Goal: Information Seeking & Learning: Check status

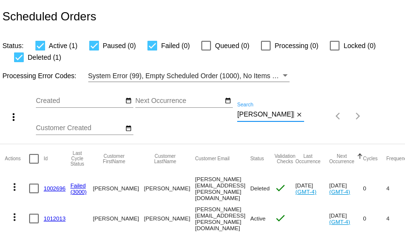
click at [273, 113] on input "anna.s.mcalister@gmail.com" at bounding box center [265, 115] width 57 height 8
paste input "fcbc@hutchtel.net"
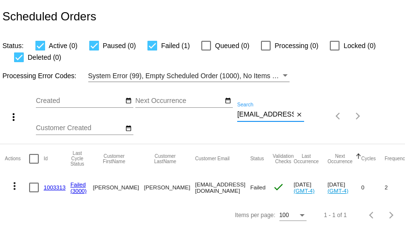
type input "[EMAIL_ADDRESS][DOMAIN_NAME]"
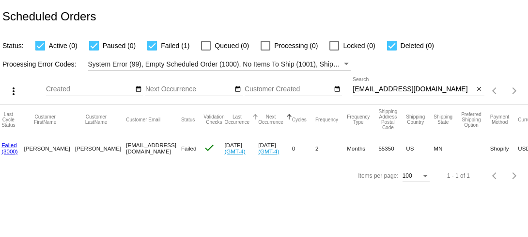
scroll to position [0, 63]
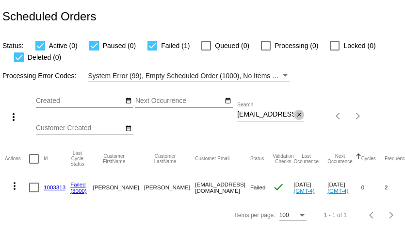
click at [299, 115] on mat-icon "close" at bounding box center [299, 115] width 7 height 8
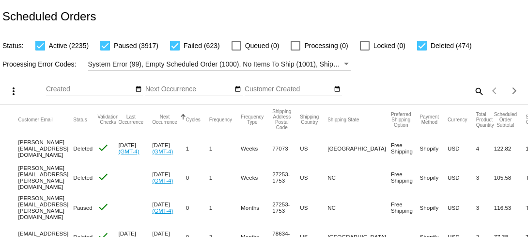
click at [106, 45] on div at bounding box center [105, 46] width 10 height 10
click at [105, 50] on input "Paused (3917)" at bounding box center [105, 50] width 0 height 0
checkbox input "false"
click at [41, 47] on div at bounding box center [40, 46] width 10 height 10
click at [40, 50] on input "Active (2235)" at bounding box center [40, 50] width 0 height 0
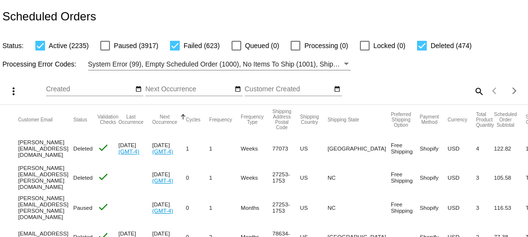
checkbox input "false"
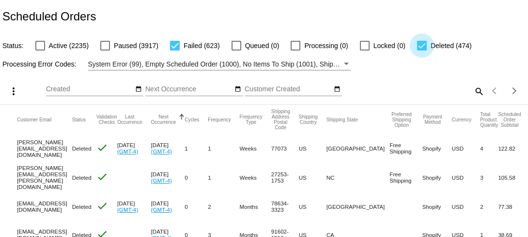
click at [404, 47] on div at bounding box center [422, 46] width 10 height 10
click at [404, 50] on input "Deleted (474)" at bounding box center [422, 50] width 0 height 0
checkbox input "false"
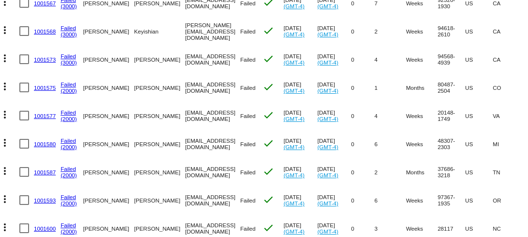
scroll to position [0, 7]
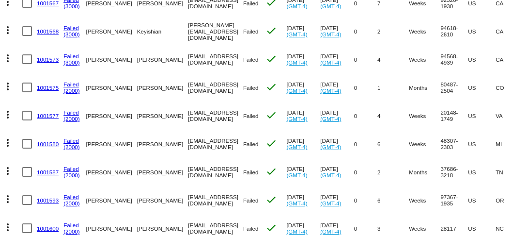
click at [50, 84] on link "1001575" at bounding box center [48, 87] width 22 height 6
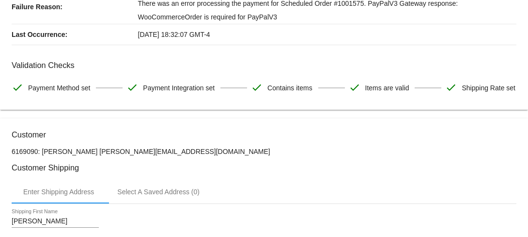
scroll to position [116, 0]
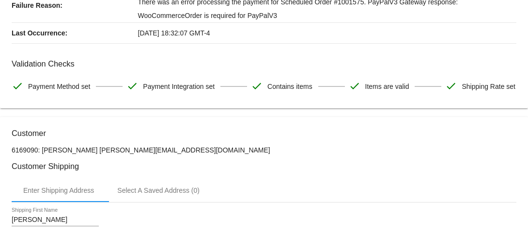
click at [130, 154] on p "6169090: Katherine Haley beckmannka@gmail.com" at bounding box center [264, 150] width 505 height 8
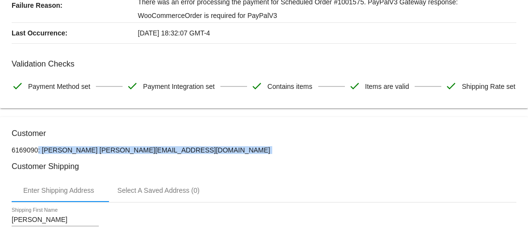
click at [130, 154] on p "6169090: Katherine Haley beckmannka@gmail.com" at bounding box center [264, 150] width 505 height 8
drag, startPoint x: 93, startPoint y: 172, endPoint x: 240, endPoint y: 172, distance: 147.8
click at [240, 154] on p "6169090: Katherine Haley beckmannka@gmail.com" at bounding box center [264, 150] width 505 height 8
copy p "[EMAIL_ADDRESS][DOMAIN_NAME]"
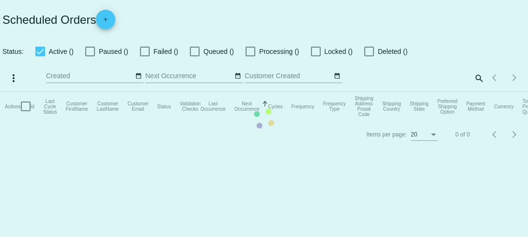
checkbox input "false"
checkbox input "true"
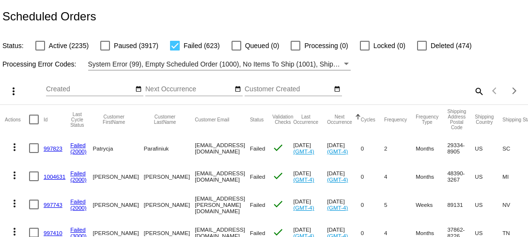
click at [404, 91] on mat-icon "search" at bounding box center [479, 90] width 12 height 15
click at [404, 90] on input "Search" at bounding box center [418, 89] width 131 height 8
paste input "[EMAIL_ADDRESS][DOMAIN_NAME]"
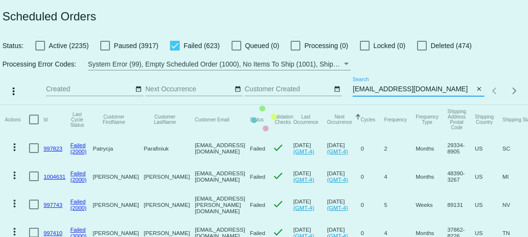
type input "[EMAIL_ADDRESS][DOMAIN_NAME]"
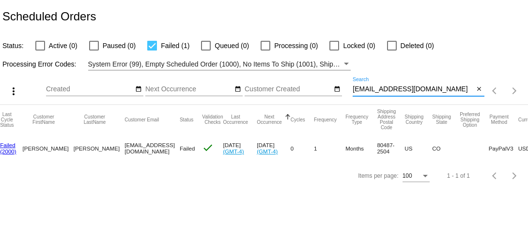
scroll to position [0, 72]
click at [404, 90] on mat-icon "close" at bounding box center [479, 89] width 7 height 8
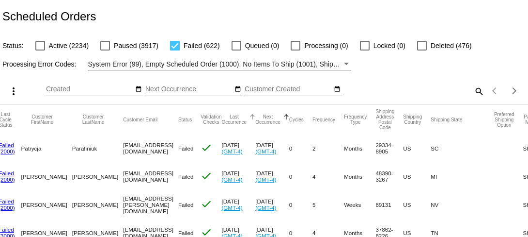
click at [253, 116] on div at bounding box center [252, 116] width 1 height 5
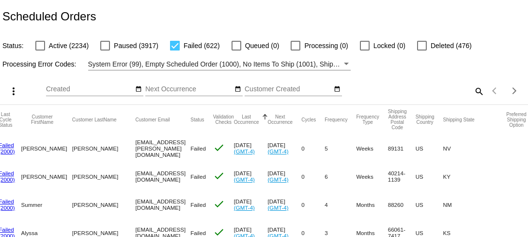
click at [268, 114] on div at bounding box center [265, 114] width 6 height 1
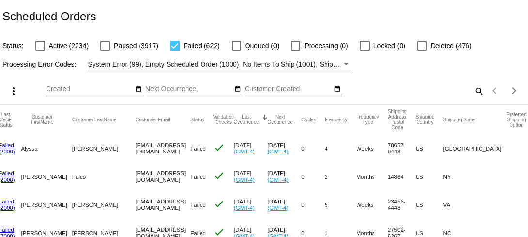
click at [266, 116] on div at bounding box center [265, 116] width 1 height 5
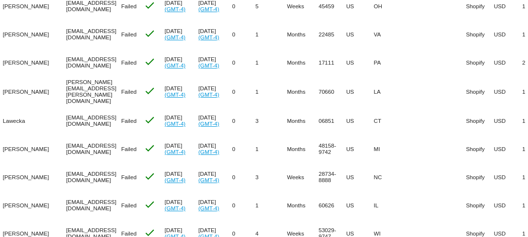
scroll to position [2736, 0]
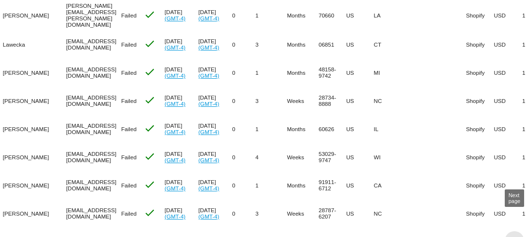
click at [404, 236] on span "Next page" at bounding box center [514, 240] width 19 height 5
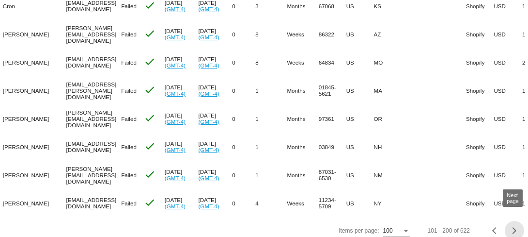
click at [404, 227] on div "Next page" at bounding box center [513, 230] width 7 height 7
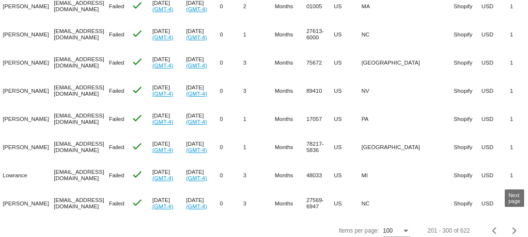
click at [404, 227] on div "Next page" at bounding box center [513, 230] width 7 height 7
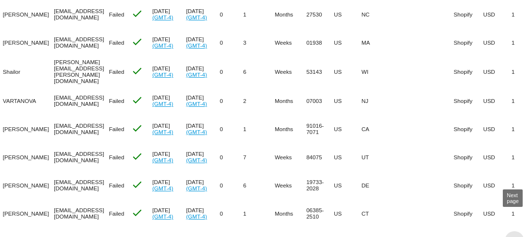
click at [404, 236] on span "Next page" at bounding box center [514, 240] width 19 height 5
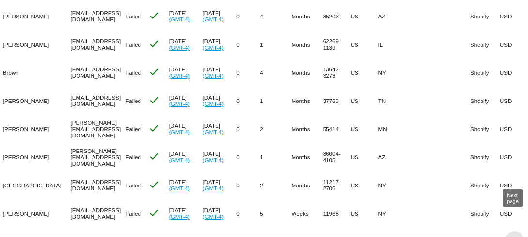
click at [404, 236] on div "Next page" at bounding box center [513, 240] width 7 height 7
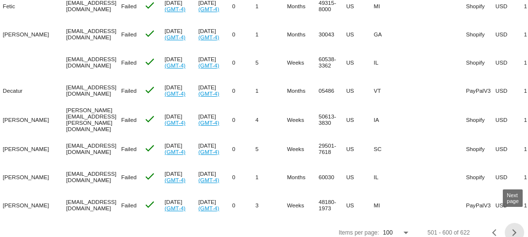
click at [404, 229] on div "Next page" at bounding box center [513, 232] width 7 height 7
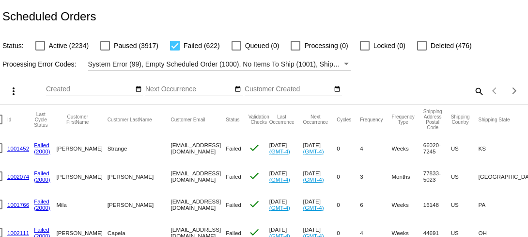
scroll to position [0, 0]
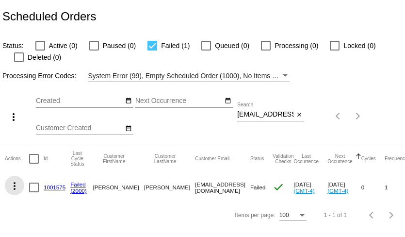
click at [16, 187] on mat-icon "more_vert" at bounding box center [15, 186] width 12 height 12
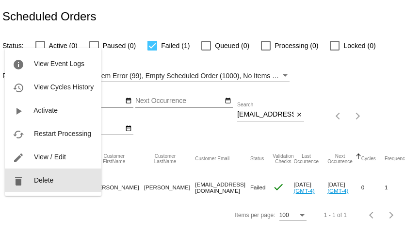
click at [16, 187] on button "delete Delete" at bounding box center [53, 179] width 96 height 23
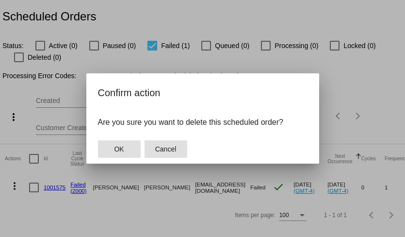
click at [167, 153] on span "Cancel" at bounding box center [165, 149] width 21 height 8
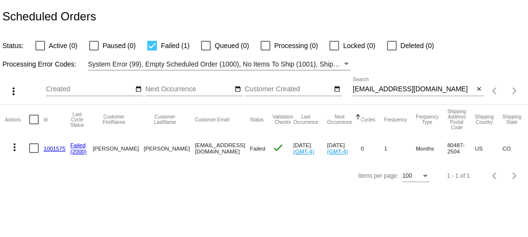
click at [14, 148] on mat-icon "more_vert" at bounding box center [15, 147] width 12 height 12
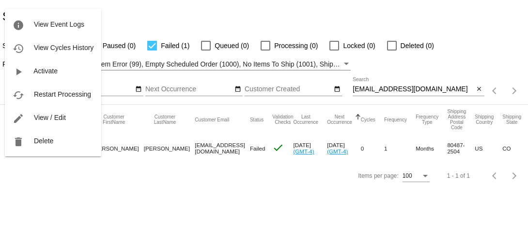
click at [231, 168] on div at bounding box center [264, 118] width 528 height 237
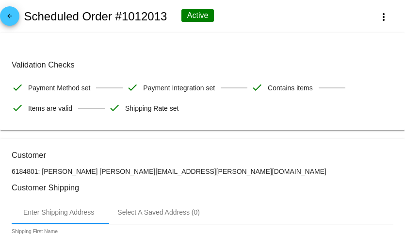
scroll to position [915, 0]
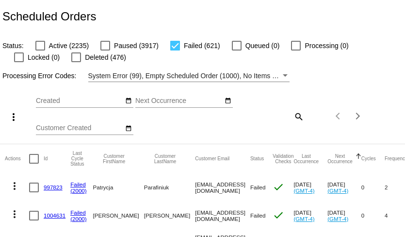
click at [296, 104] on div "more_vert Aug Jan Feb Mar Apr 1" at bounding box center [202, 113] width 405 height 62
click at [299, 119] on mat-icon "search" at bounding box center [298, 116] width 12 height 15
click at [277, 119] on div "Search" at bounding box center [270, 111] width 67 height 19
click at [277, 118] on input "Search" at bounding box center [270, 115] width 67 height 8
paste input "802) 598-1685"
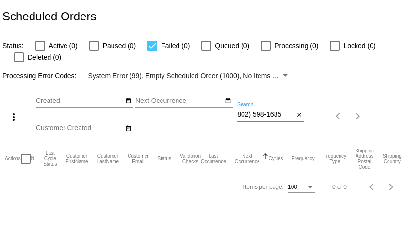
type input "802) 598-1685"
click at [271, 114] on input "802) 598-1685" at bounding box center [265, 115] width 57 height 8
paste input "[EMAIL_ADDRESS][DOMAIN_NAME]"
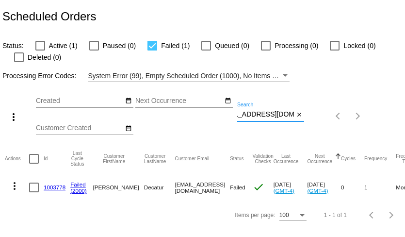
type input "[EMAIL_ADDRESS][DOMAIN_NAME]"
click at [59, 186] on link "1003778" at bounding box center [55, 187] width 22 height 6
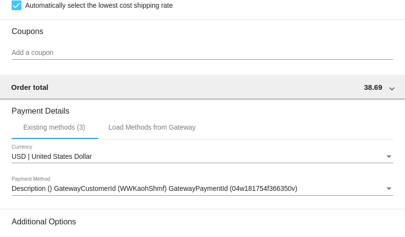
scroll to position [879, 0]
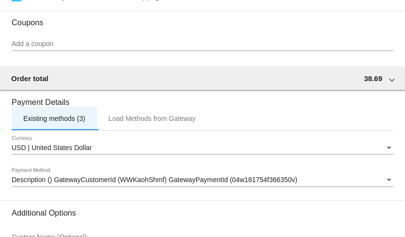
click at [65, 122] on div "Existing methods (3)" at bounding box center [54, 118] width 62 height 8
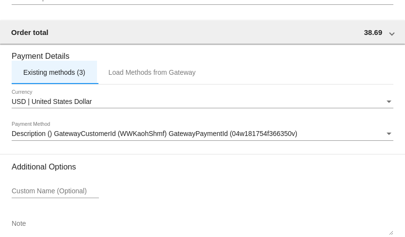
scroll to position [931, 0]
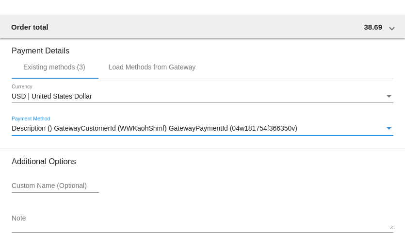
click at [390, 129] on div "Payment Method" at bounding box center [388, 128] width 5 height 2
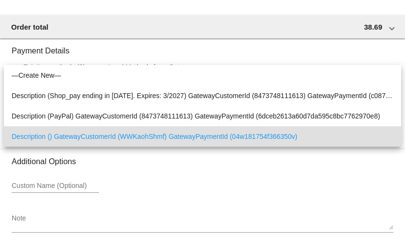
click at [378, 191] on div at bounding box center [202, 118] width 405 height 237
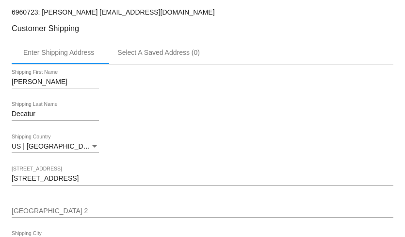
scroll to position [272, 0]
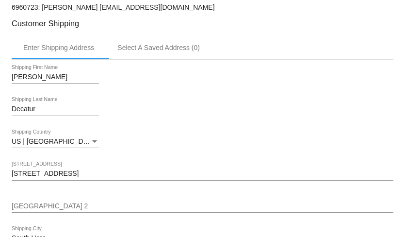
drag, startPoint x: 88, startPoint y: 11, endPoint x: 209, endPoint y: 11, distance: 120.7
click at [209, 11] on p "6960723: [PERSON_NAME] [EMAIL_ADDRESS][DOMAIN_NAME]" at bounding box center [202, 7] width 381 height 8
copy p "[EMAIL_ADDRESS][DOMAIN_NAME]"
click at [135, 119] on div "Decatur Shipping Last Name" at bounding box center [202, 111] width 381 height 28
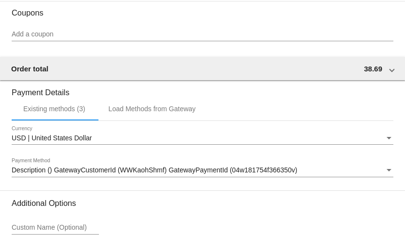
scroll to position [887, 0]
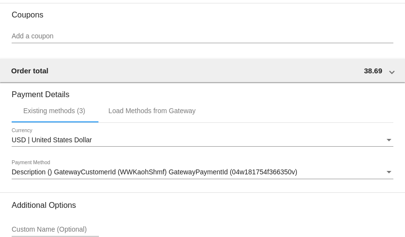
click at [390, 173] on div "Payment Method" at bounding box center [388, 172] width 5 height 2
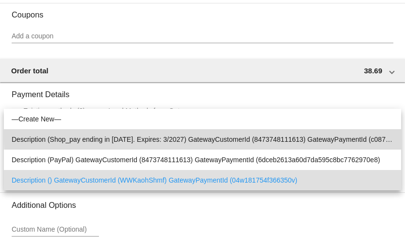
click at [378, 136] on span "Description (Shop_pay ending in [DATE]. Expires: 3/2027) GatewayCustomerId (847…" at bounding box center [202, 139] width 381 height 20
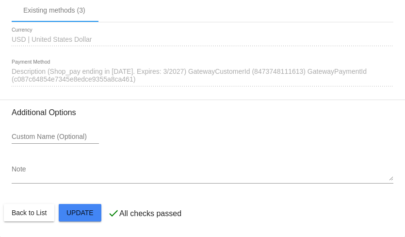
scroll to position [996, 0]
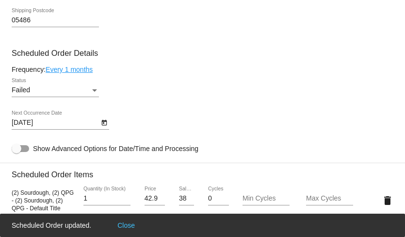
scroll to position [556, 0]
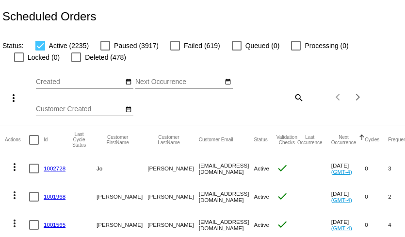
click at [297, 96] on mat-icon "search" at bounding box center [298, 97] width 12 height 15
click at [279, 98] on input "Search" at bounding box center [270, 96] width 67 height 8
paste input "[EMAIL_ADDRESS][DOMAIN_NAME]"
type input "[EMAIL_ADDRESS][DOMAIN_NAME]"
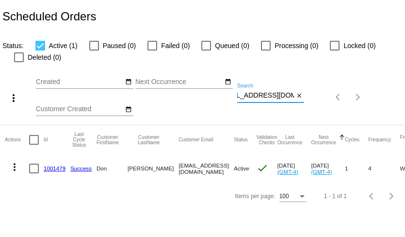
scroll to position [0, 0]
click at [301, 98] on mat-icon "close" at bounding box center [299, 96] width 7 height 8
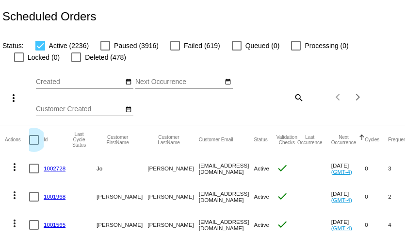
click at [33, 142] on div at bounding box center [34, 140] width 10 height 10
click at [33, 144] on input "checkbox" at bounding box center [33, 144] width 0 height 0
checkbox input "true"
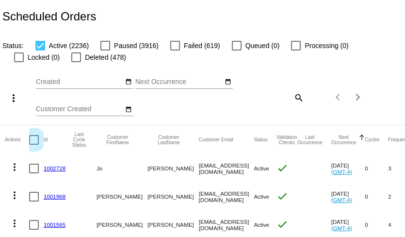
checkbox input "true"
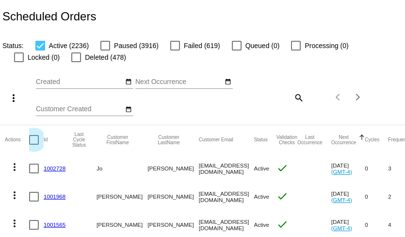
checkbox input "true"
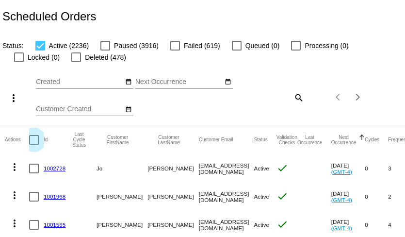
checkbox input "true"
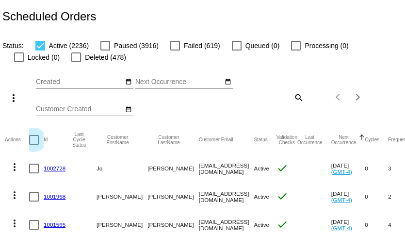
checkbox input "true"
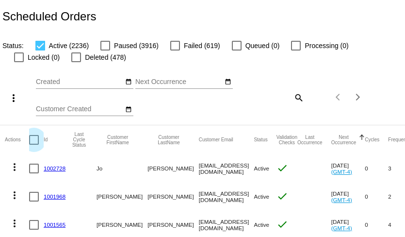
checkbox input "true"
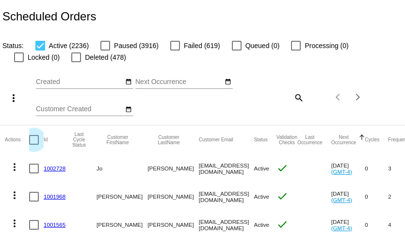
checkbox input "true"
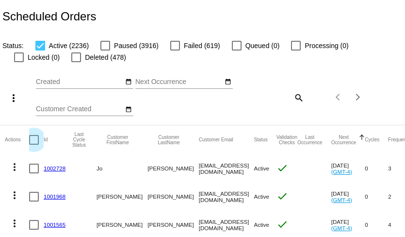
checkbox input "true"
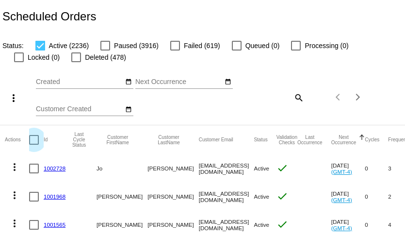
checkbox input "true"
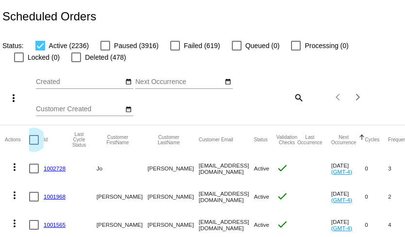
checkbox input "true"
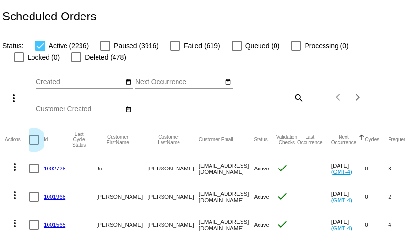
checkbox input "true"
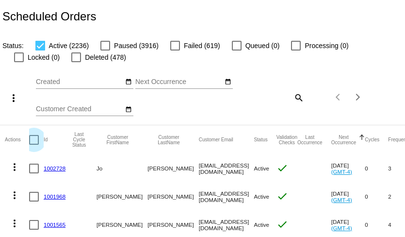
checkbox input "true"
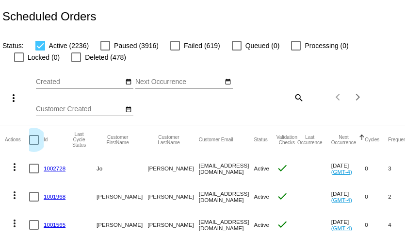
checkbox input "true"
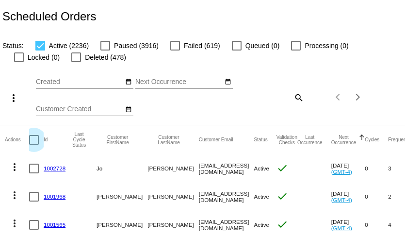
checkbox input "true"
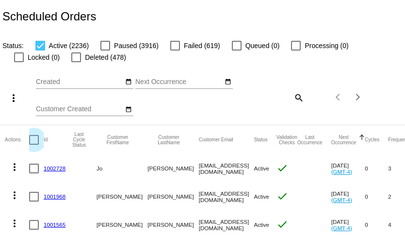
checkbox input "true"
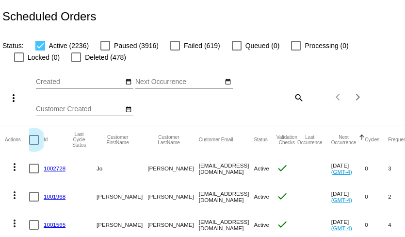
checkbox input "true"
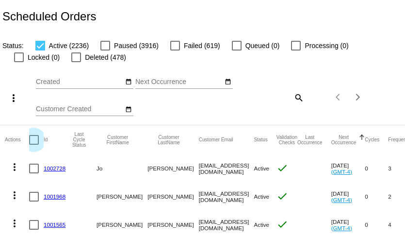
checkbox input "true"
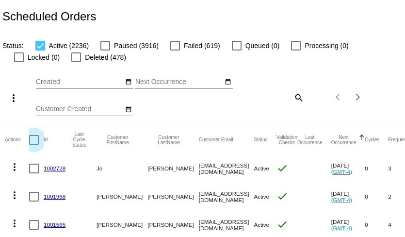
checkbox input "true"
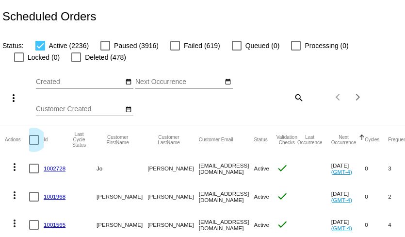
checkbox input "true"
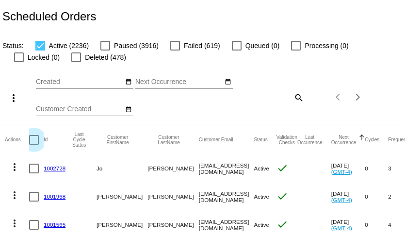
checkbox input "true"
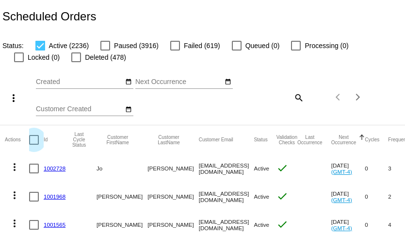
checkbox input "true"
click at [14, 97] on mat-icon "more_vert" at bounding box center [14, 98] width 12 height 12
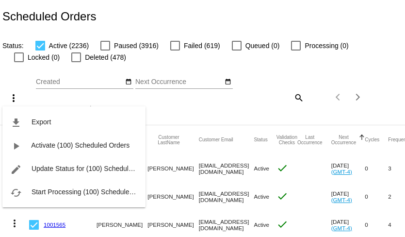
click at [175, 48] on div at bounding box center [202, 118] width 405 height 237
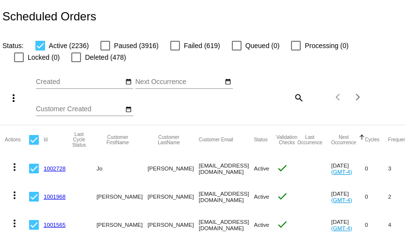
click at [175, 45] on div at bounding box center [175, 46] width 10 height 10
click at [175, 50] on input "Failed (619)" at bounding box center [174, 50] width 0 height 0
checkbox input "true"
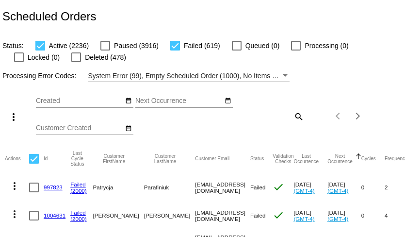
click at [33, 161] on div at bounding box center [34, 159] width 10 height 10
click at [33, 163] on input "checkbox" at bounding box center [33, 163] width 0 height 0
checkbox input "true"
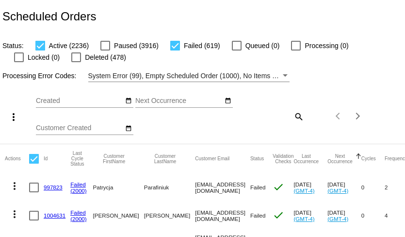
checkbox input "true"
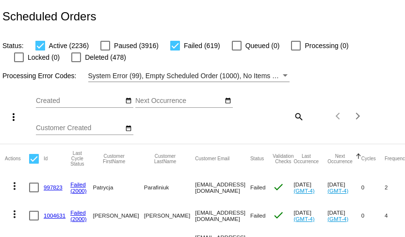
checkbox input "true"
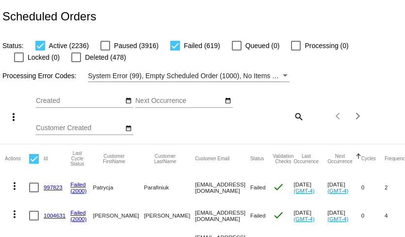
checkbox input "true"
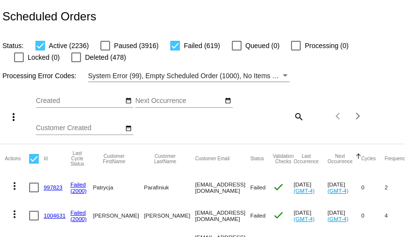
checkbox input "true"
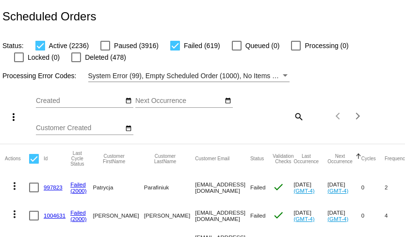
checkbox input "true"
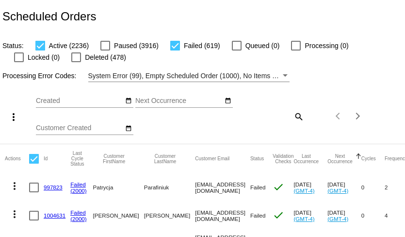
checkbox input "true"
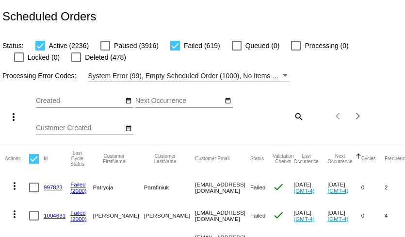
checkbox input "true"
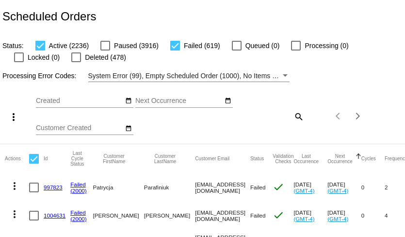
checkbox input "true"
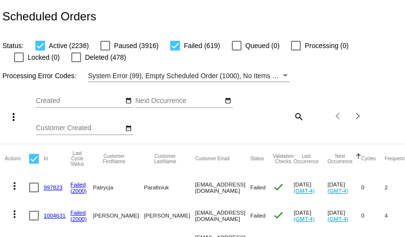
checkbox input "true"
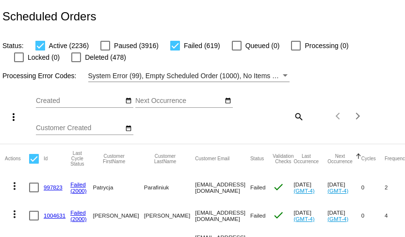
checkbox input "true"
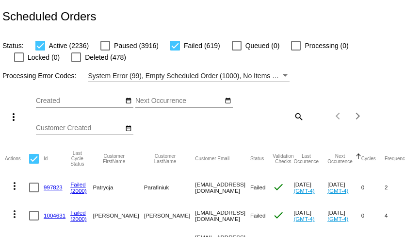
checkbox input "true"
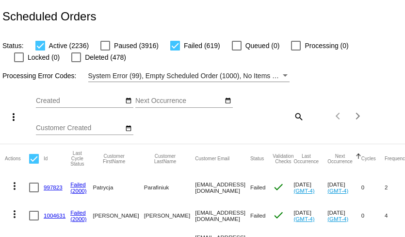
checkbox input "true"
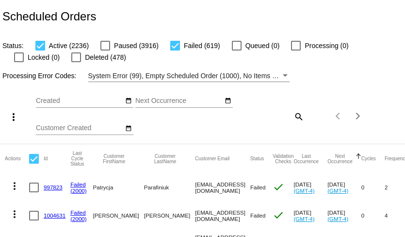
checkbox input "true"
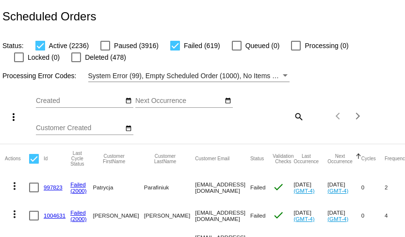
checkbox input "true"
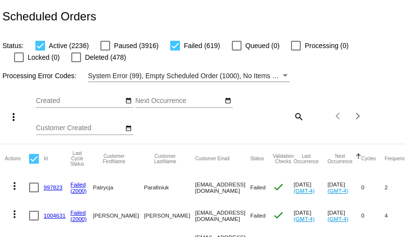
checkbox input "true"
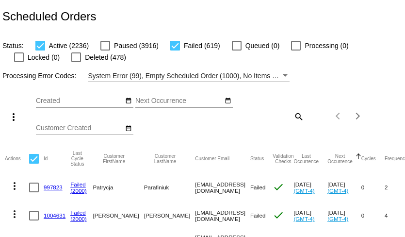
checkbox input "true"
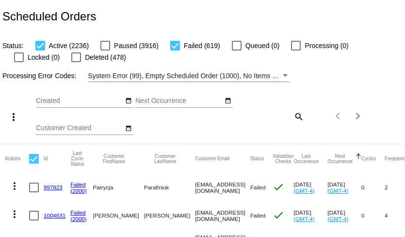
checkbox input "true"
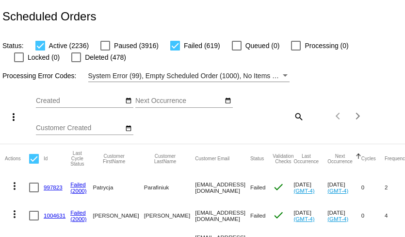
checkbox input "true"
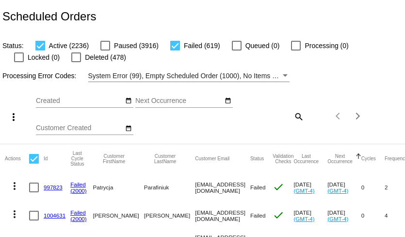
checkbox input "true"
click at [11, 119] on mat-icon "more_vert" at bounding box center [14, 117] width 12 height 12
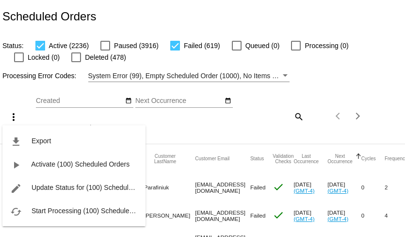
click at [103, 49] on div at bounding box center [202, 118] width 405 height 237
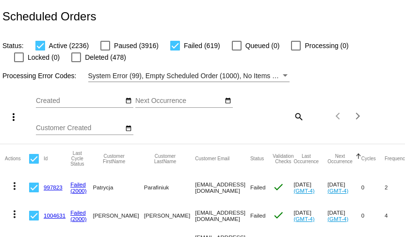
click at [104, 47] on div at bounding box center [105, 46] width 10 height 10
click at [105, 50] on input "Paused (3916)" at bounding box center [105, 50] width 0 height 0
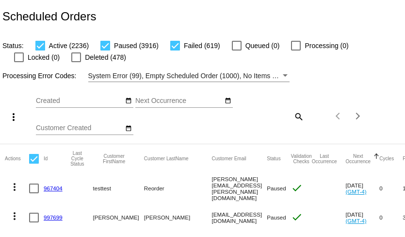
click at [35, 160] on div at bounding box center [34, 159] width 10 height 10
click at [34, 163] on input "checkbox" at bounding box center [33, 163] width 0 height 0
click at [14, 115] on mat-icon "more_vert" at bounding box center [14, 117] width 12 height 12
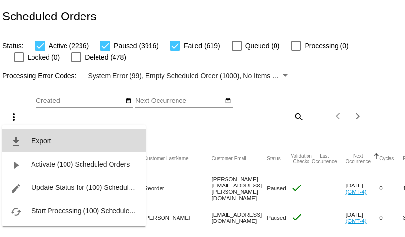
click at [37, 142] on span "Export" at bounding box center [41, 141] width 19 height 8
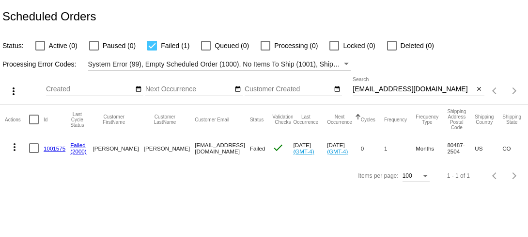
click at [41, 44] on div at bounding box center [40, 46] width 10 height 10
click at [40, 50] on input "Active (0)" at bounding box center [40, 50] width 0 height 0
checkbox input "true"
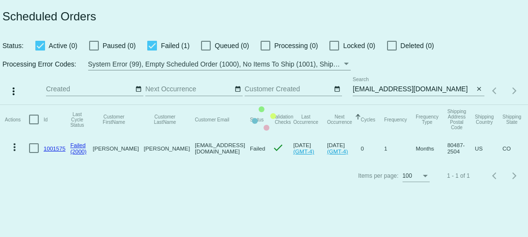
click at [153, 105] on mat-table "Actions Id Last Cycle Status Customer FirstName Customer LastName Customer Emai…" at bounding box center [264, 133] width 528 height 57
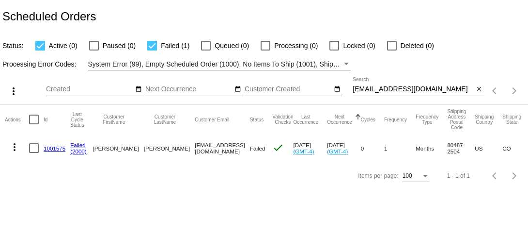
click at [149, 45] on div at bounding box center [152, 46] width 10 height 10
click at [152, 50] on input "Failed (1)" at bounding box center [152, 50] width 0 height 0
checkbox input "false"
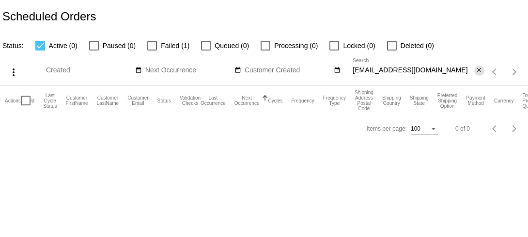
click at [480, 73] on mat-icon "close" at bounding box center [479, 70] width 7 height 8
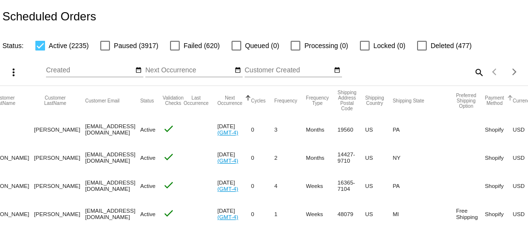
click at [510, 96] on div at bounding box center [510, 97] width 1 height 5
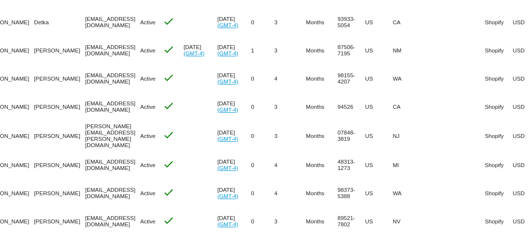
scroll to position [2717, 0]
